Goal: Task Accomplishment & Management: Use online tool/utility

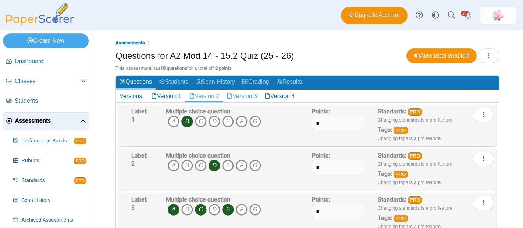
click at [254, 96] on link "Version 3" at bounding box center [242, 96] width 38 height 13
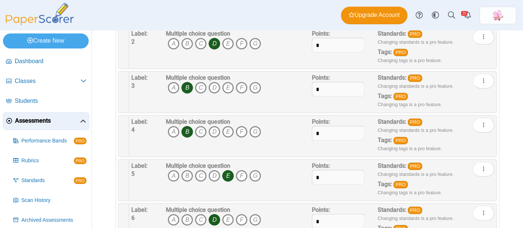
scroll to position [123, 0]
click at [198, 177] on icon "C" at bounding box center [201, 176] width 12 height 12
click at [226, 174] on icon "E" at bounding box center [228, 176] width 12 height 12
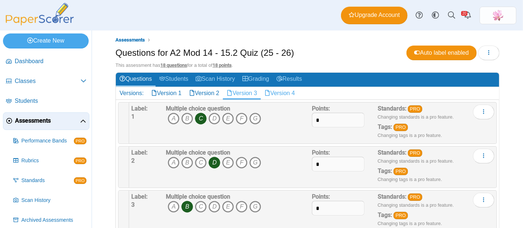
scroll to position [0, 0]
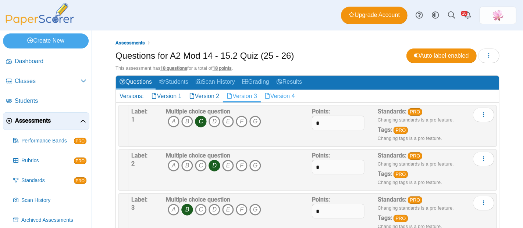
click at [294, 97] on link "Version 4" at bounding box center [280, 96] width 38 height 13
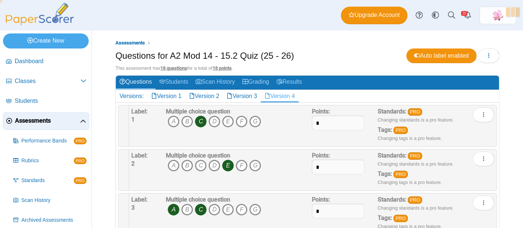
scroll to position [82, 0]
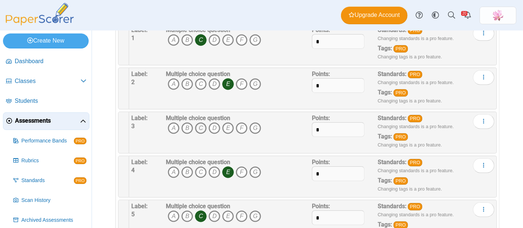
click at [200, 129] on icon "C" at bounding box center [201, 129] width 12 height 12
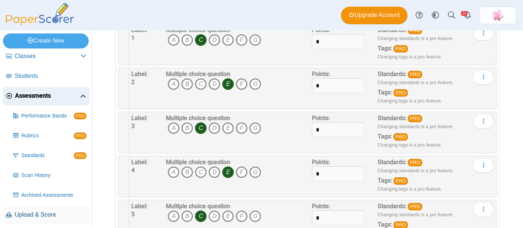
click at [46, 213] on span "Upload & Score" at bounding box center [51, 215] width 72 height 8
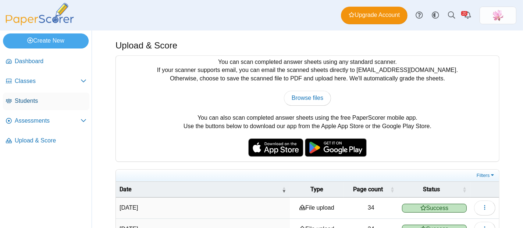
click at [37, 102] on span "Students" at bounding box center [51, 101] width 72 height 8
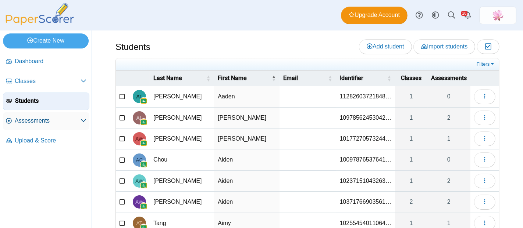
click at [47, 118] on span "Assessments" at bounding box center [48, 121] width 66 height 8
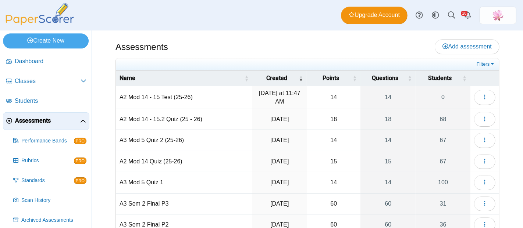
click at [187, 115] on td "A2 Mod 14 - 15.2 Quiz (25 - 26)" at bounding box center [184, 119] width 137 height 21
click at [482, 116] on icon "button" at bounding box center [485, 119] width 6 height 6
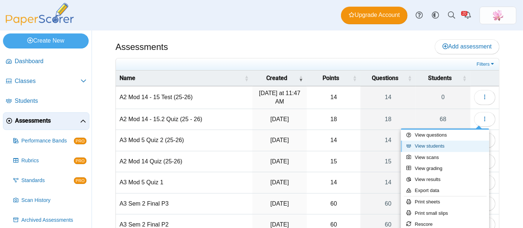
click at [443, 146] on link "View students" at bounding box center [445, 146] width 88 height 11
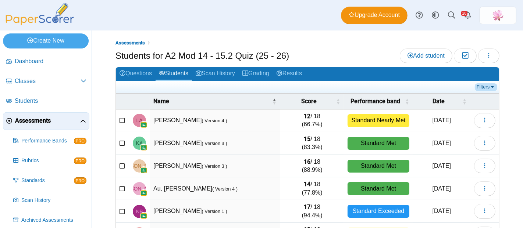
click at [481, 86] on link "Filters" at bounding box center [486, 87] width 22 height 7
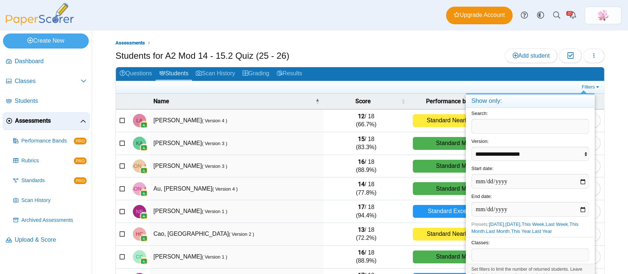
click at [523, 228] on span at bounding box center [530, 255] width 117 height 13
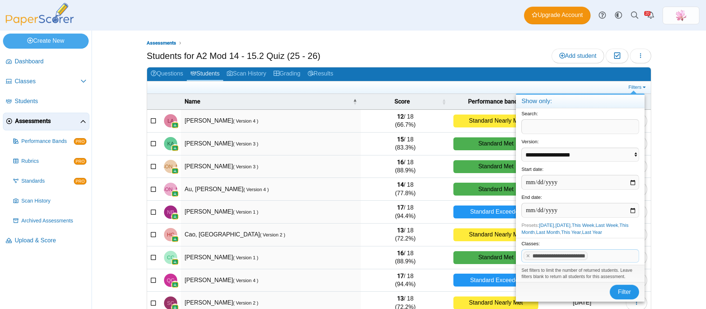
click at [523, 228] on button "Filter" at bounding box center [624, 291] width 29 height 15
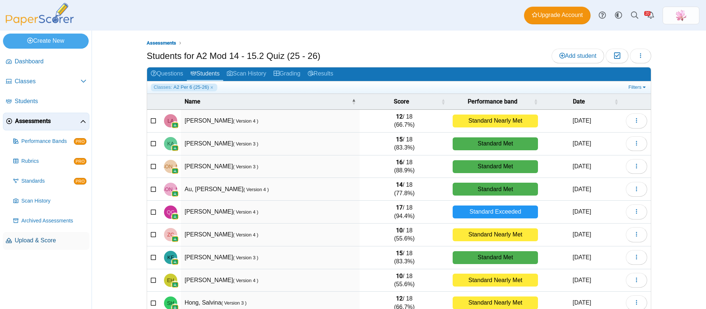
click at [47, 240] on span "Upload & Score" at bounding box center [51, 240] width 72 height 8
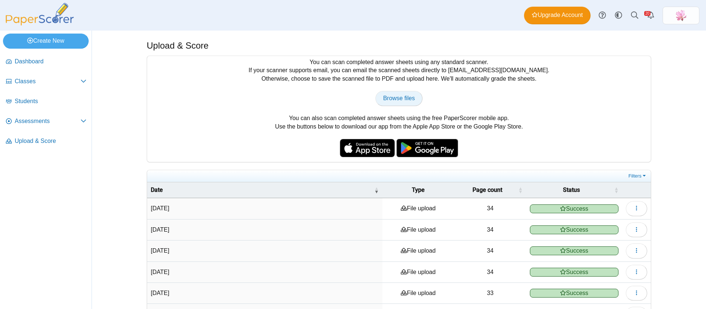
click at [395, 97] on span "Browse files" at bounding box center [399, 98] width 32 height 6
type input "**********"
click at [391, 101] on span "Browse files" at bounding box center [399, 98] width 32 height 6
type input "**********"
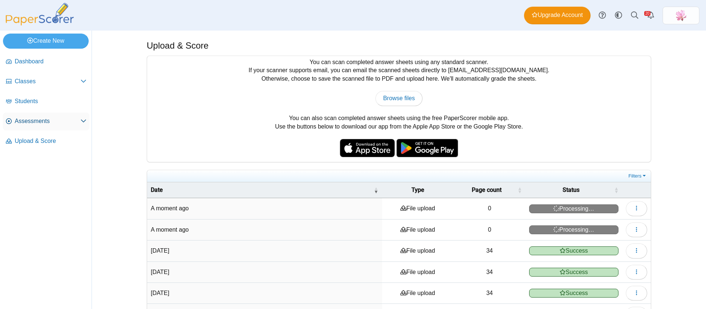
click at [44, 116] on link "Assessments" at bounding box center [46, 122] width 86 height 18
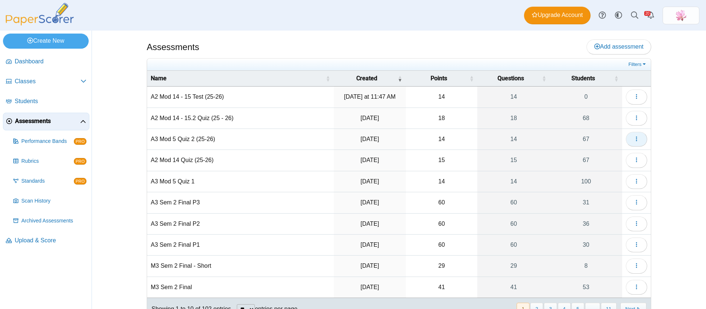
click at [635, 139] on icon "button" at bounding box center [637, 139] width 6 height 6
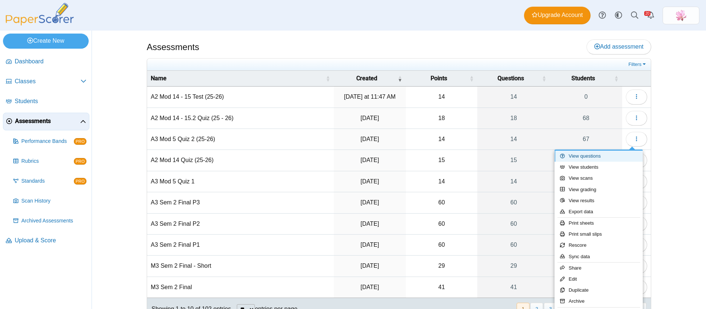
click at [605, 155] on link "View questions" at bounding box center [599, 155] width 88 height 11
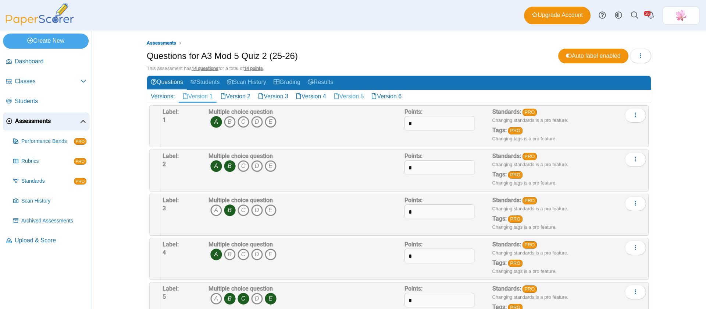
click at [354, 96] on link "Version 5" at bounding box center [349, 96] width 38 height 13
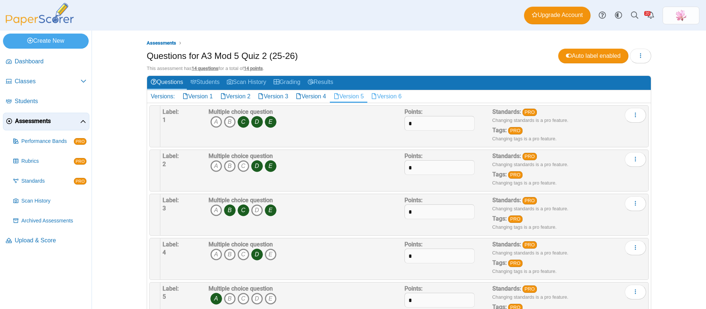
click at [402, 93] on link "Version 6" at bounding box center [387, 96] width 38 height 13
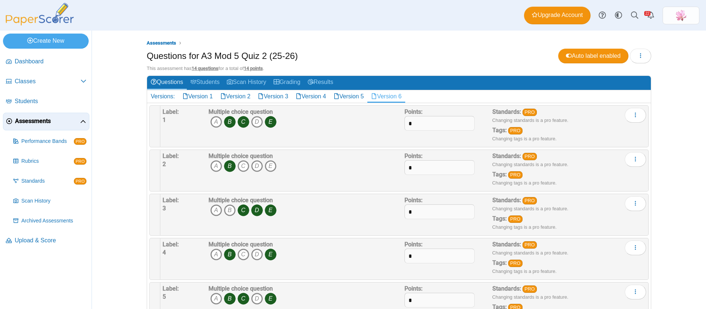
click at [390, 95] on link "Version 6" at bounding box center [387, 96] width 38 height 13
